Goal: Communication & Community: Ask a question

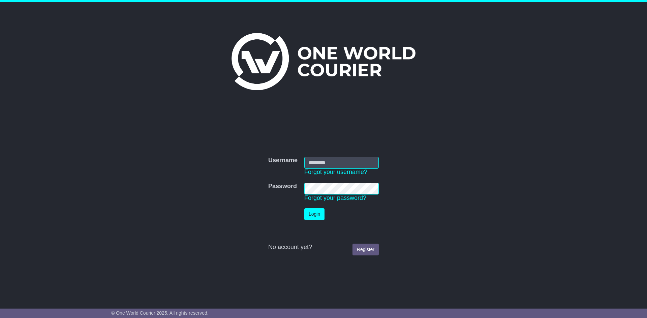
type input "**********"
click at [317, 214] on button "Login" at bounding box center [314, 215] width 20 height 12
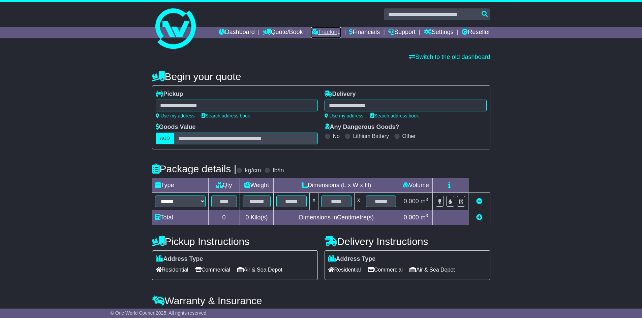
click at [311, 32] on icon at bounding box center [314, 32] width 7 height 6
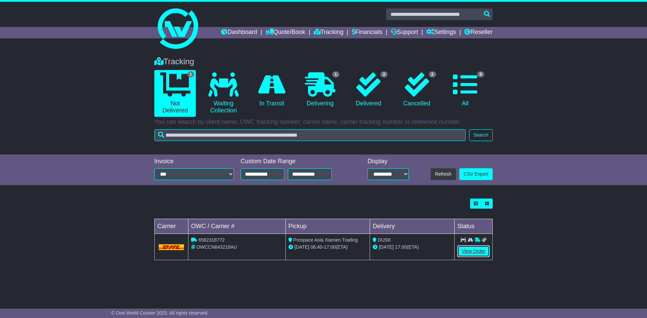
click at [470, 252] on link "View Order" at bounding box center [473, 252] width 32 height 12
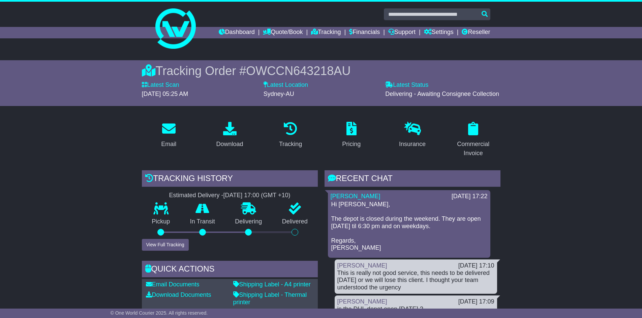
click at [247, 229] on div at bounding box center [248, 232] width 7 height 7
click at [151, 249] on button "View Full Tracking" at bounding box center [165, 245] width 47 height 12
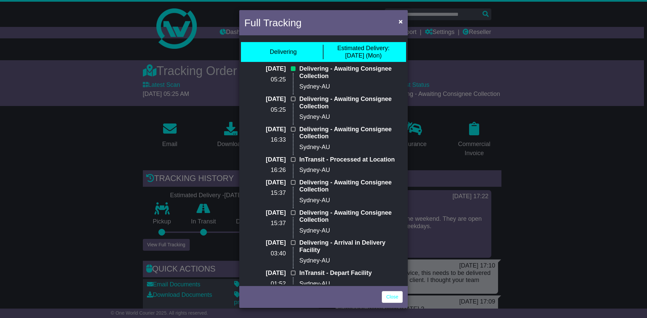
click at [572, 163] on div "Full Tracking × Delivering Estimated Delivery: 15 Sep (Mon) 15 Sep 2025 05:25 D…" at bounding box center [323, 159] width 647 height 318
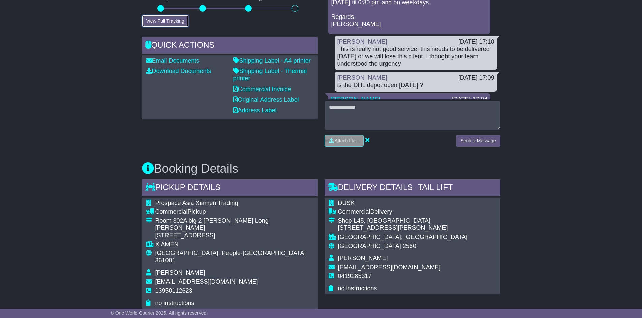
scroll to position [202, 0]
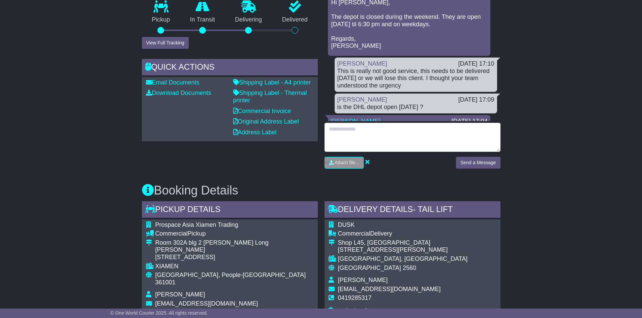
click at [363, 128] on textarea at bounding box center [412, 137] width 176 height 29
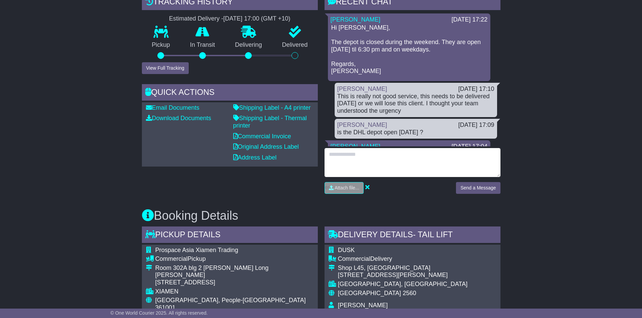
scroll to position [135, 0]
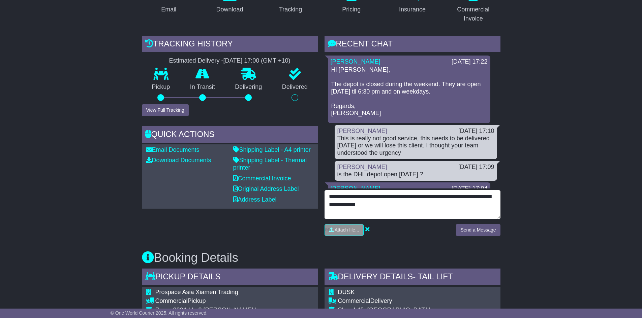
type textarea "**********"
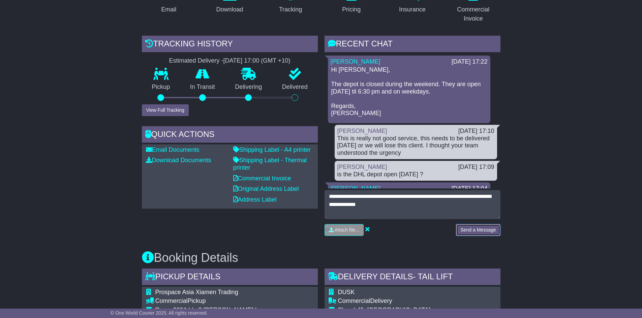
click at [471, 224] on button "Send a Message" at bounding box center [478, 230] width 44 height 12
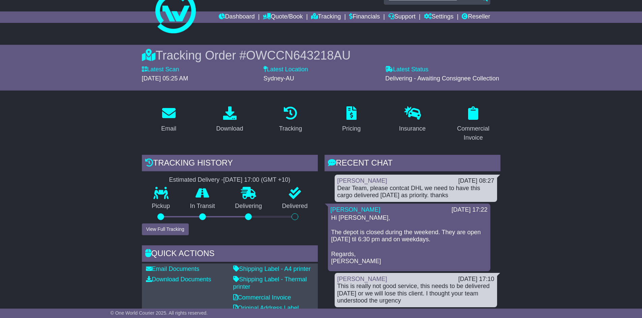
scroll to position [0, 0]
